Goal: Task Accomplishment & Management: Use online tool/utility

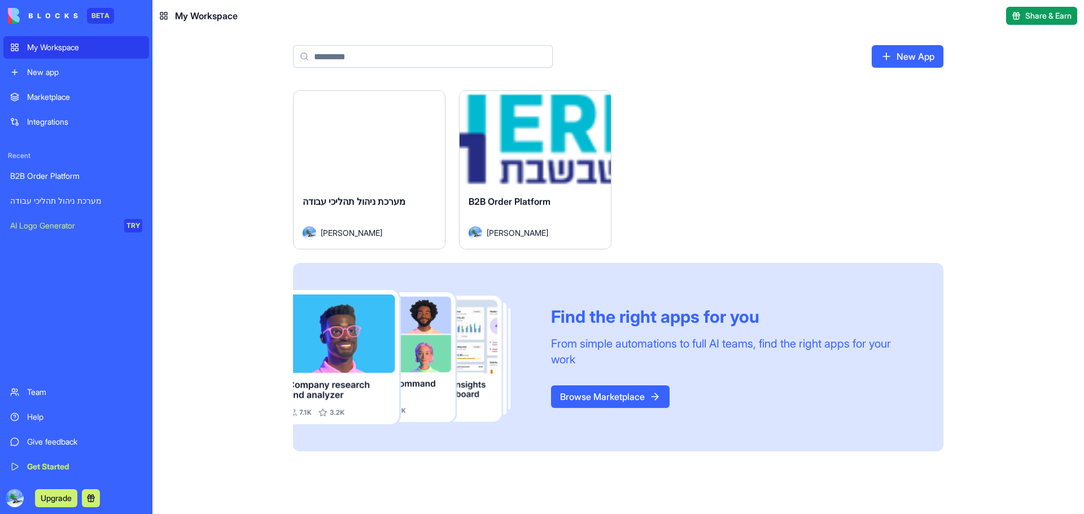
click at [911, 54] on link "New App" at bounding box center [908, 56] width 72 height 23
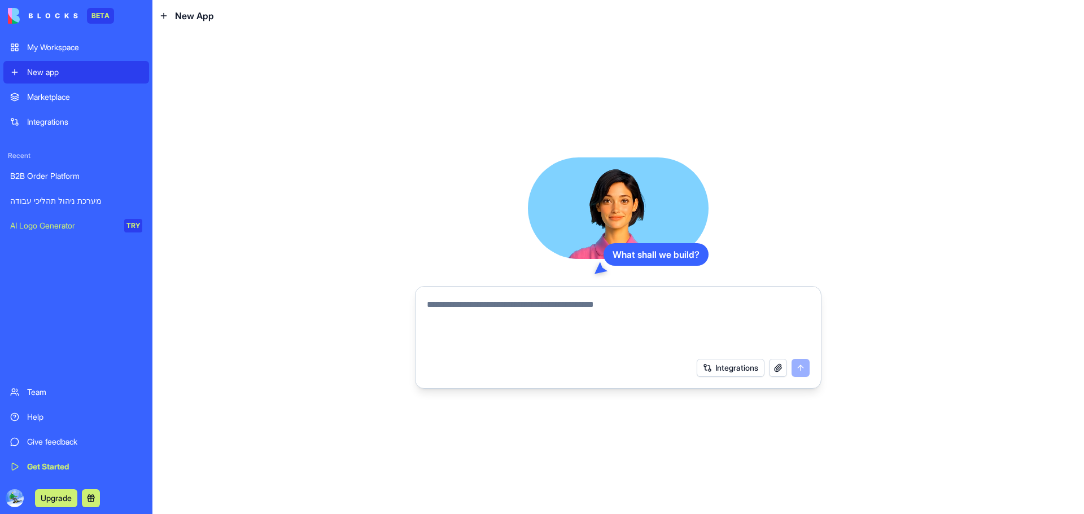
click at [600, 298] on textarea at bounding box center [618, 325] width 383 height 54
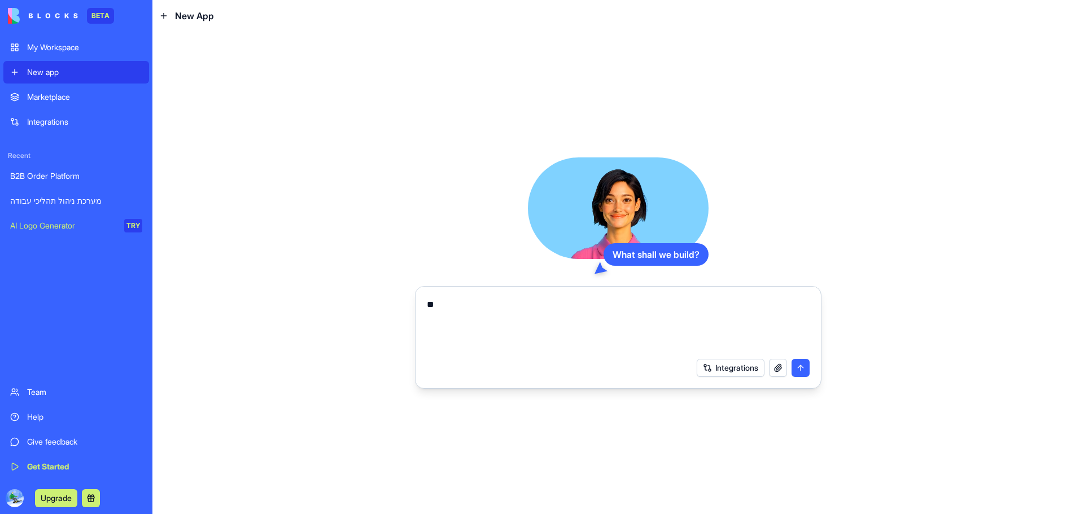
type textarea "*"
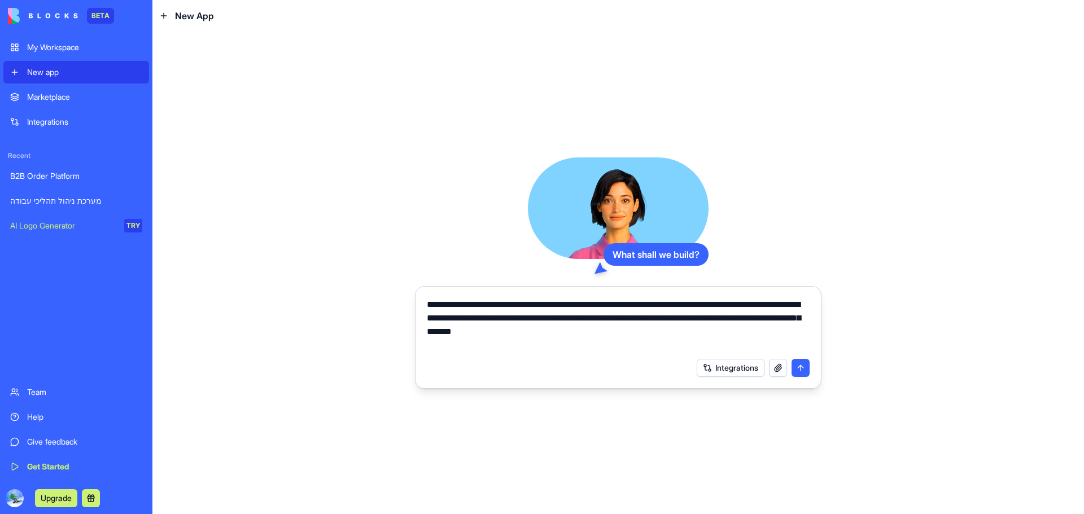
type textarea "**********"
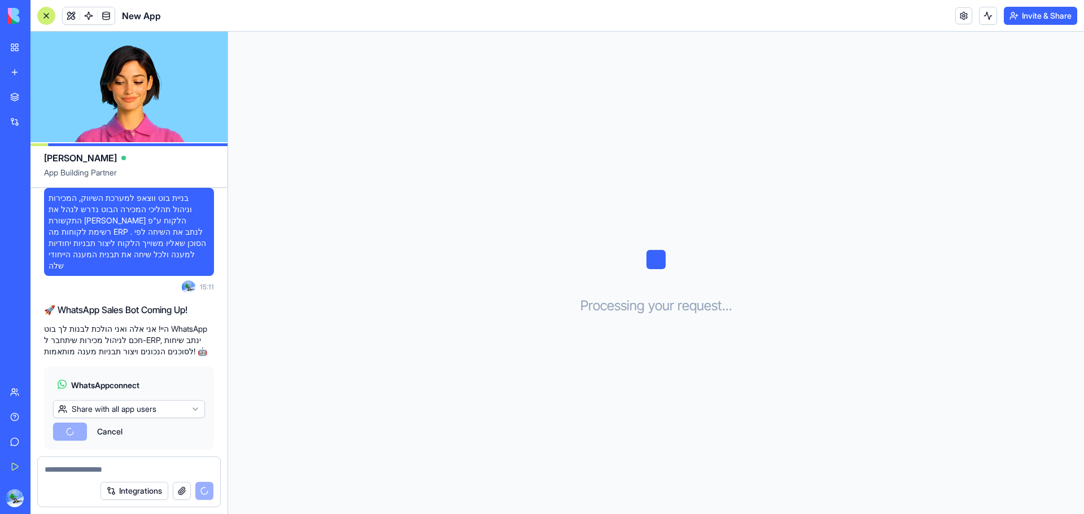
scroll to position [66, 0]
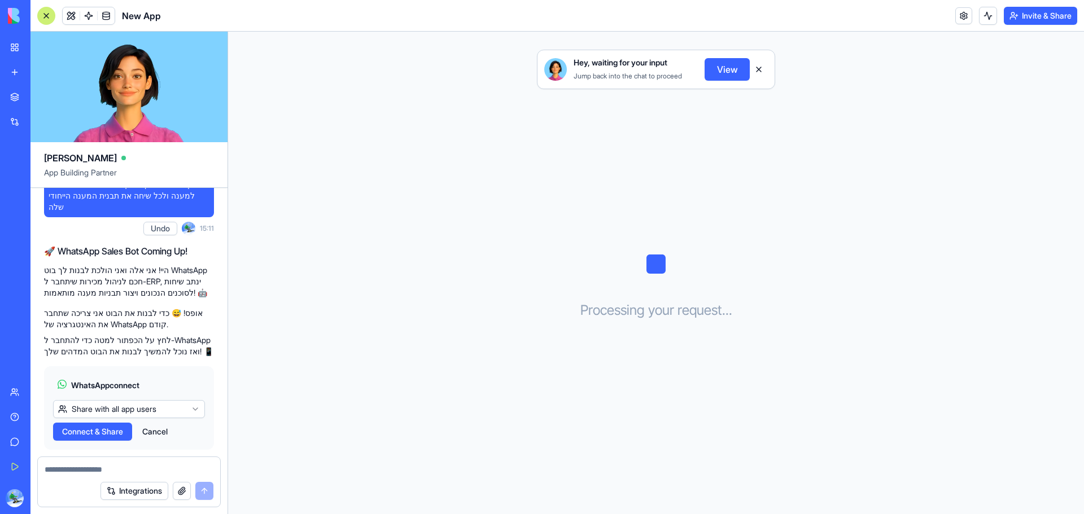
click at [121, 389] on html "BETA My Workspace New app Marketplace Integrations Recent B2B Order Platform מע…" at bounding box center [542, 257] width 1084 height 514
click at [94, 364] on html "BETA My Workspace New app Marketplace Integrations Recent B2B Order Platform מע…" at bounding box center [542, 257] width 1084 height 514
click at [89, 426] on span "Connect & Share" at bounding box center [92, 431] width 61 height 11
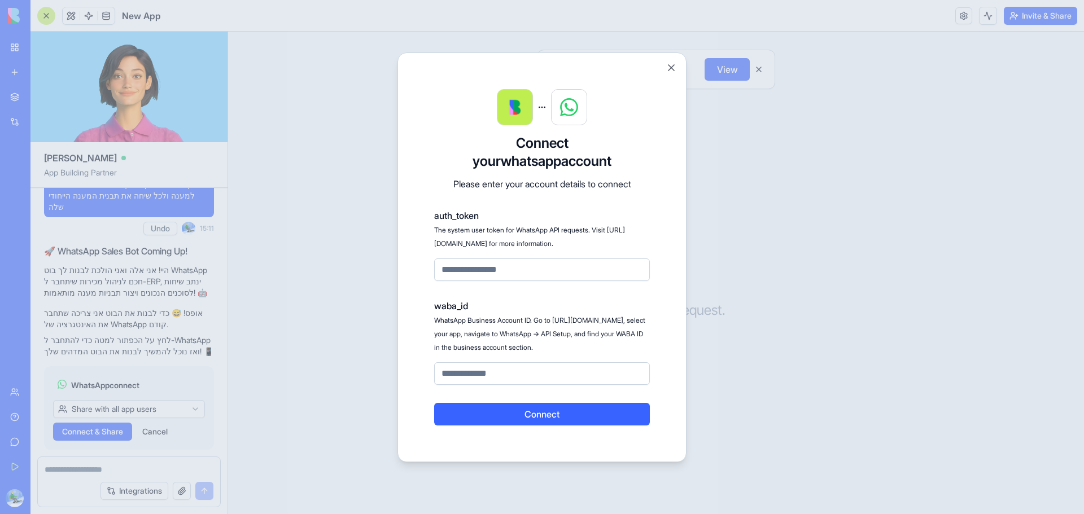
drag, startPoint x: 434, startPoint y: 232, endPoint x: 560, endPoint y: 240, distance: 126.2
click at [560, 240] on div "auth_token The system user token for WhatsApp API requests. Visit [URL][DOMAIN_…" at bounding box center [542, 245] width 216 height 72
copy span "[URL][DOMAIN_NAME] for more information."
click at [478, 270] on input at bounding box center [542, 270] width 216 height 23
drag, startPoint x: 444, startPoint y: 230, endPoint x: 455, endPoint y: 248, distance: 21.5
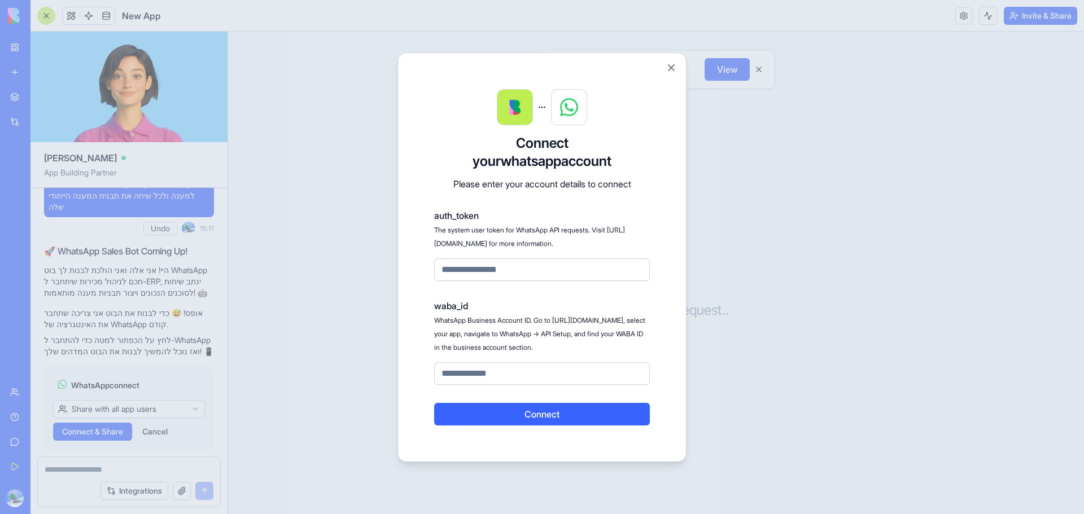
click at [455, 248] on div "auth_token The system user token for WhatsApp API requests. Visit [URL][DOMAIN_…" at bounding box center [542, 245] width 216 height 72
copy span "[URL][DOMAIN_NAME]"
